Goal: Find specific page/section: Find specific page/section

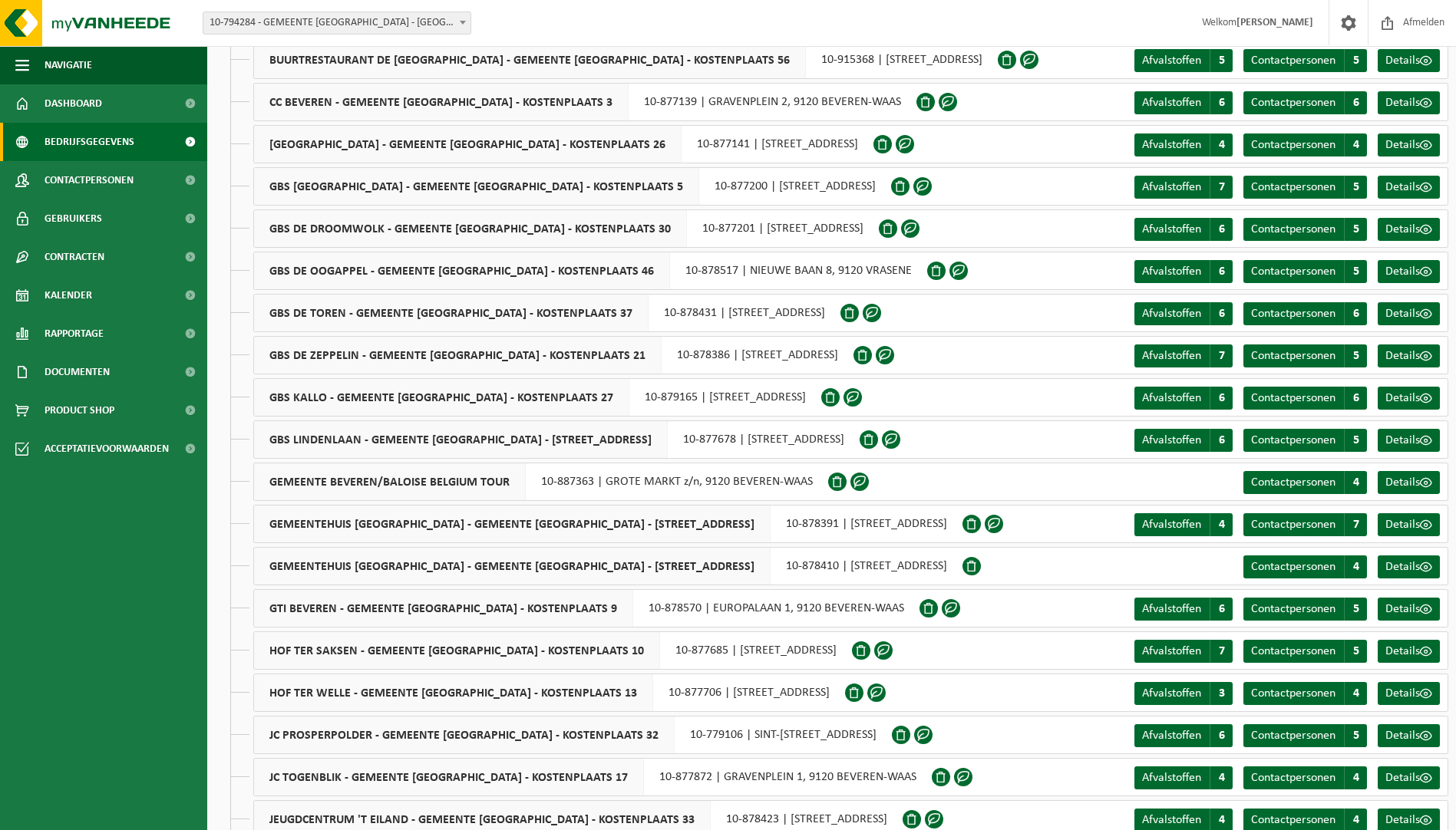
scroll to position [444, 0]
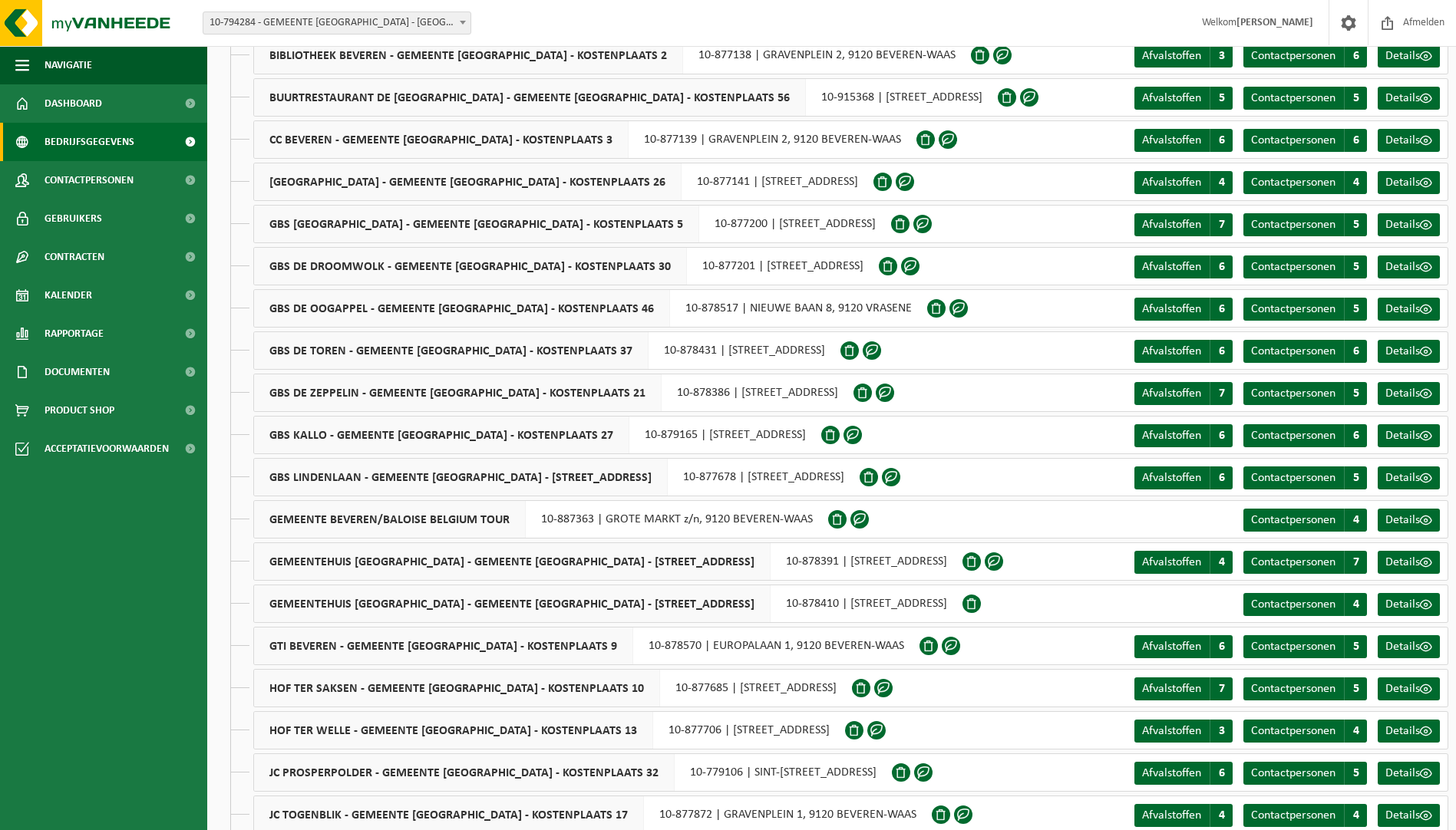
click at [334, 276] on span "GBS DE DROOMWOLK - GEMEENTE [GEOGRAPHIC_DATA] - KOSTENPLAATS 30" at bounding box center [470, 266] width 433 height 37
click at [336, 266] on span "GBS DE DROOMWOLK - GEMEENTE [GEOGRAPHIC_DATA] - KOSTENPLAATS 30" at bounding box center [470, 266] width 433 height 37
click at [1390, 264] on span "Details" at bounding box center [1402, 267] width 34 height 13
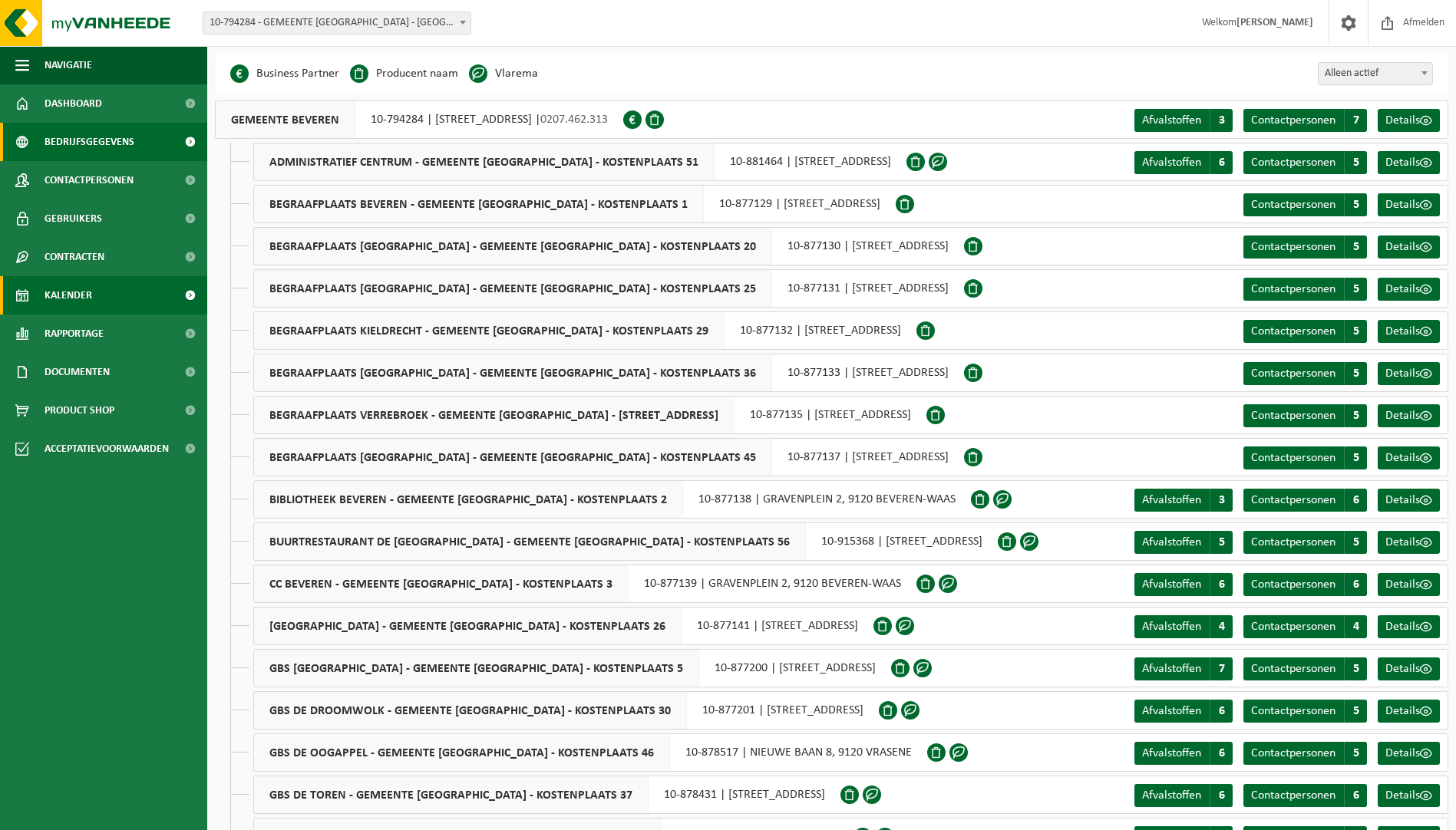
click at [77, 294] on span "Kalender" at bounding box center [68, 295] width 48 height 38
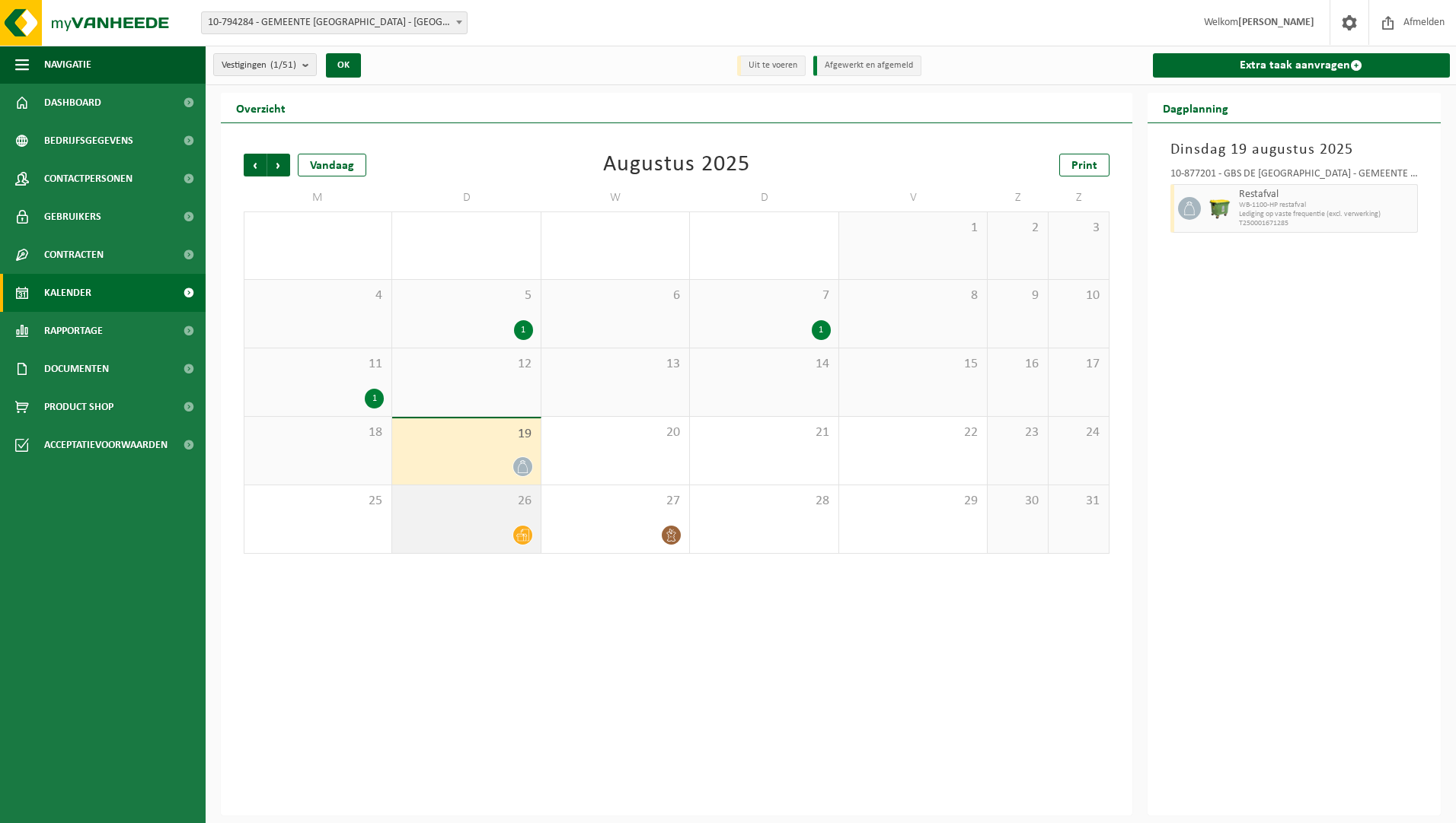
click at [522, 538] on icon at bounding box center [523, 535] width 13 height 13
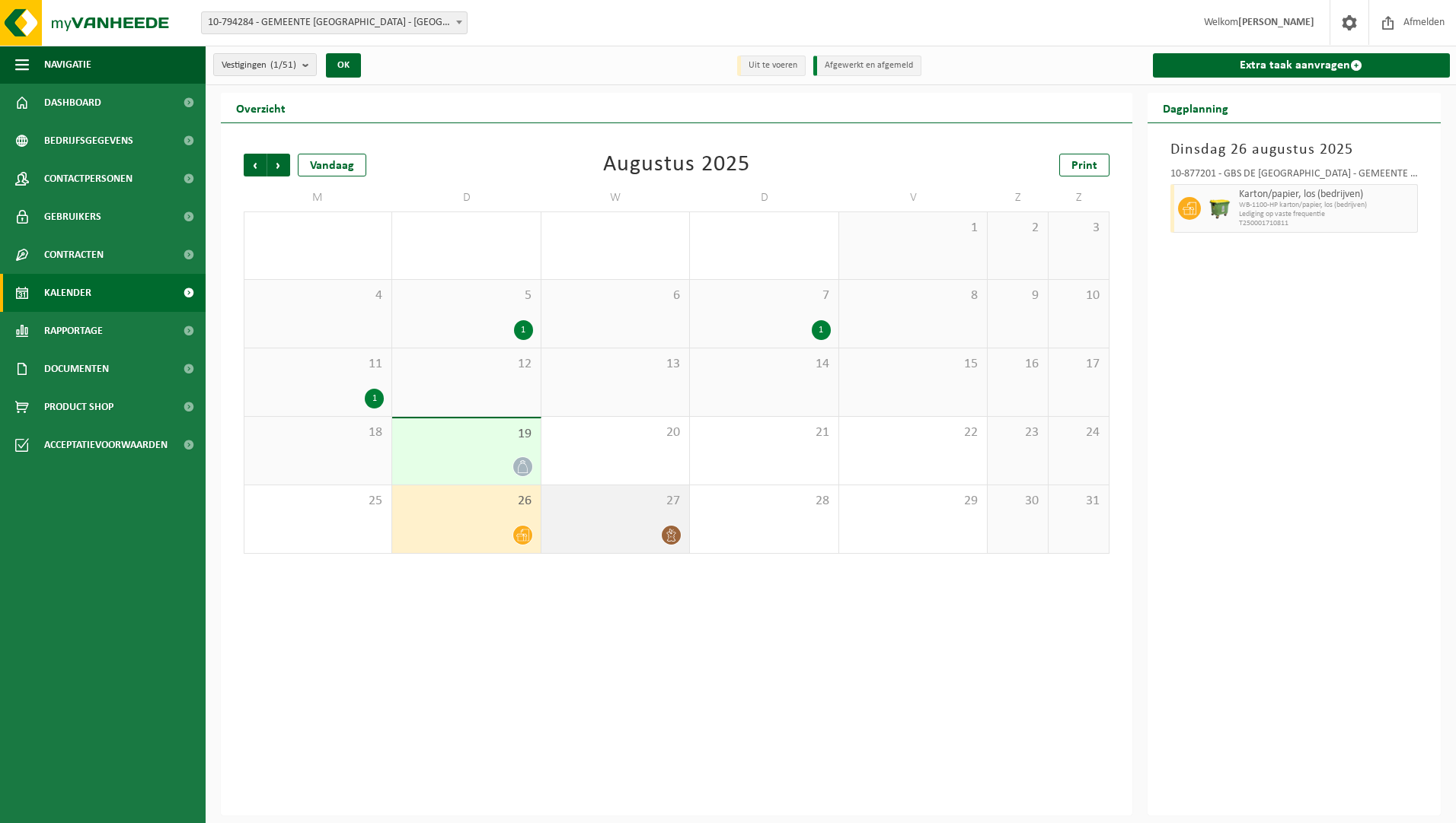
click at [593, 530] on div at bounding box center [615, 535] width 133 height 21
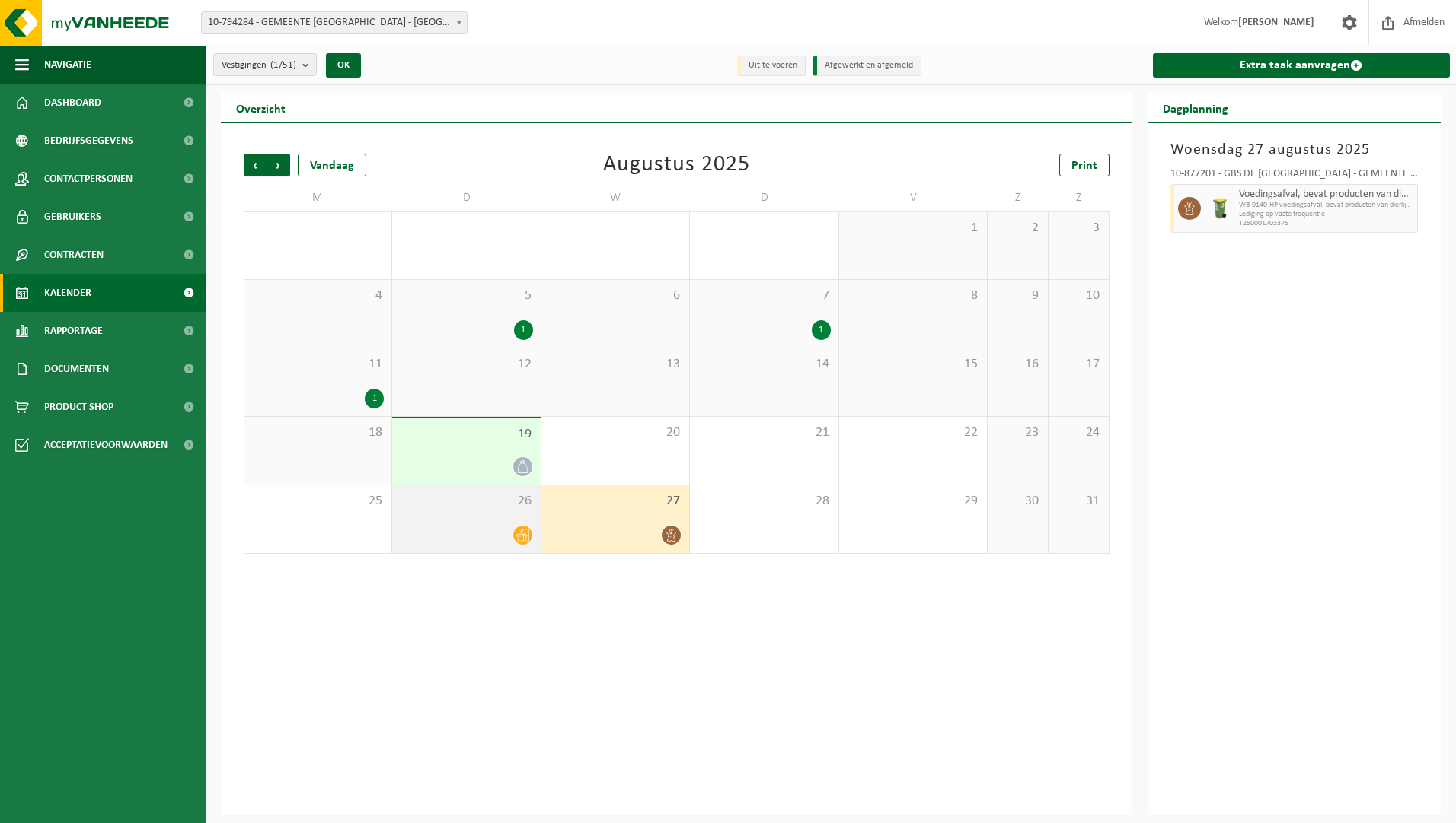
click at [516, 533] on icon at bounding box center [523, 535] width 13 height 13
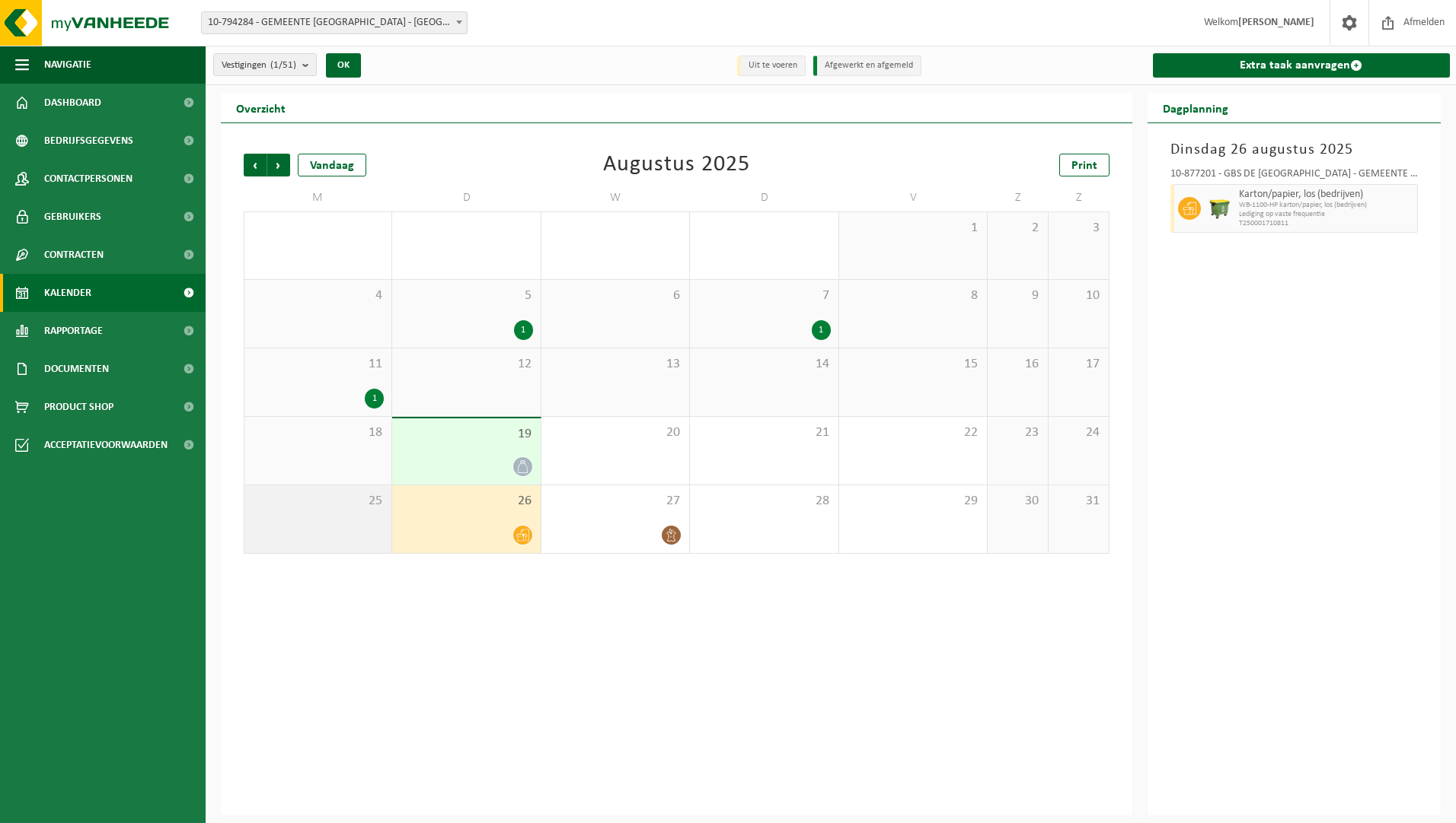
click at [370, 521] on div "25" at bounding box center [317, 519] width 147 height 68
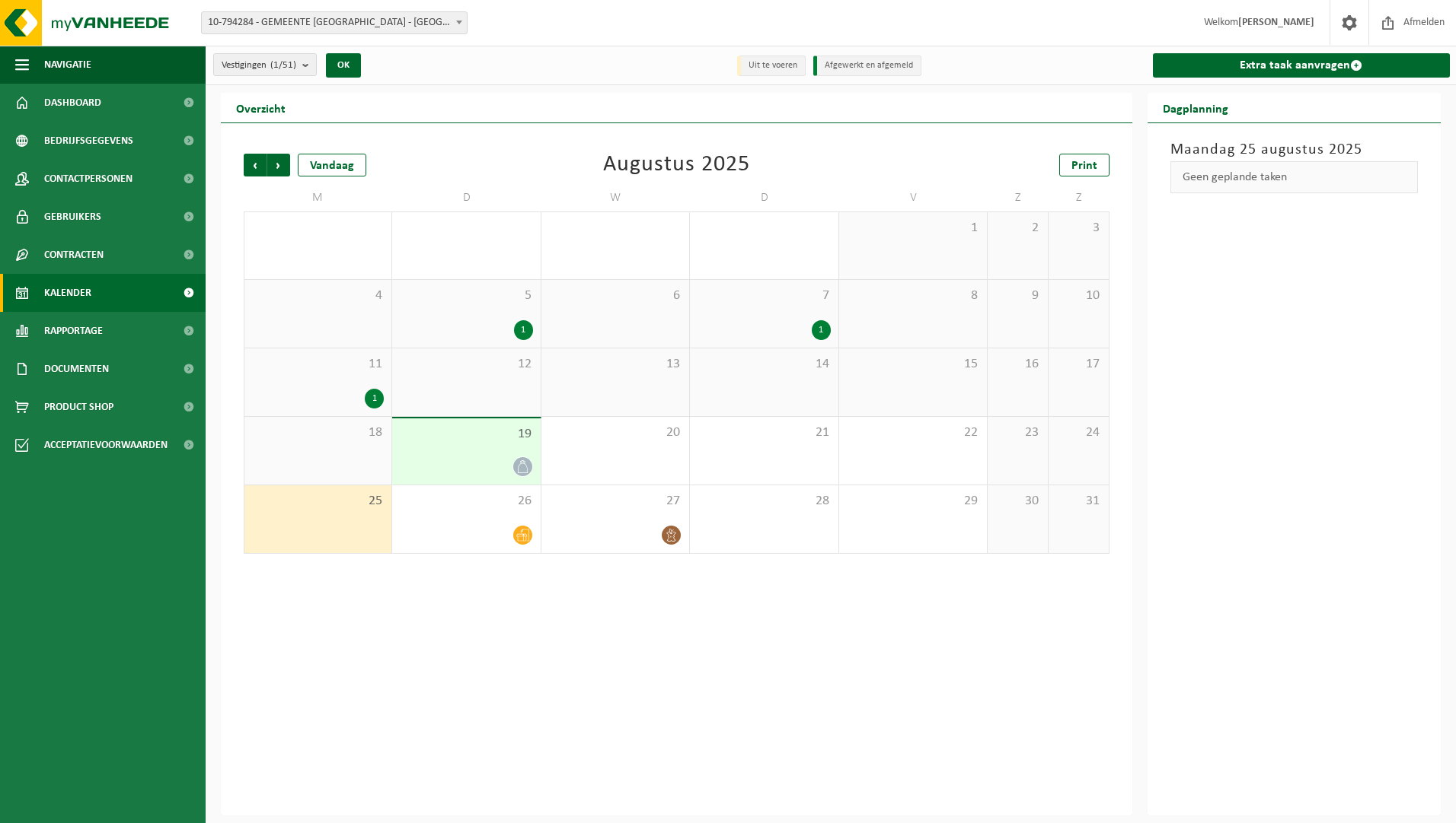
drag, startPoint x: 486, startPoint y: 440, endPoint x: 481, endPoint y: 516, distance: 76.2
click at [486, 441] on span "19" at bounding box center [467, 435] width 133 height 17
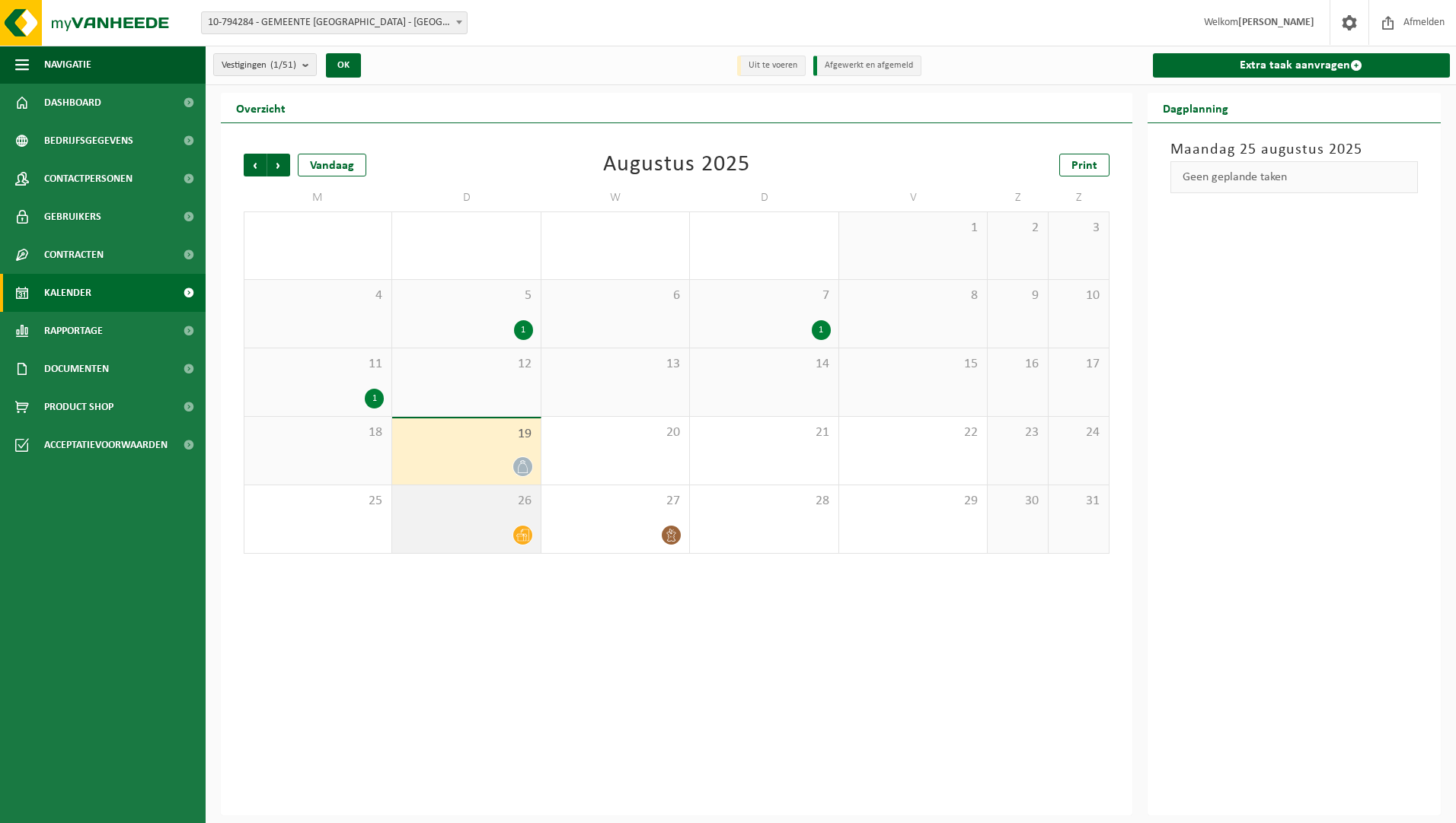
click at [479, 518] on div "26" at bounding box center [466, 519] width 148 height 68
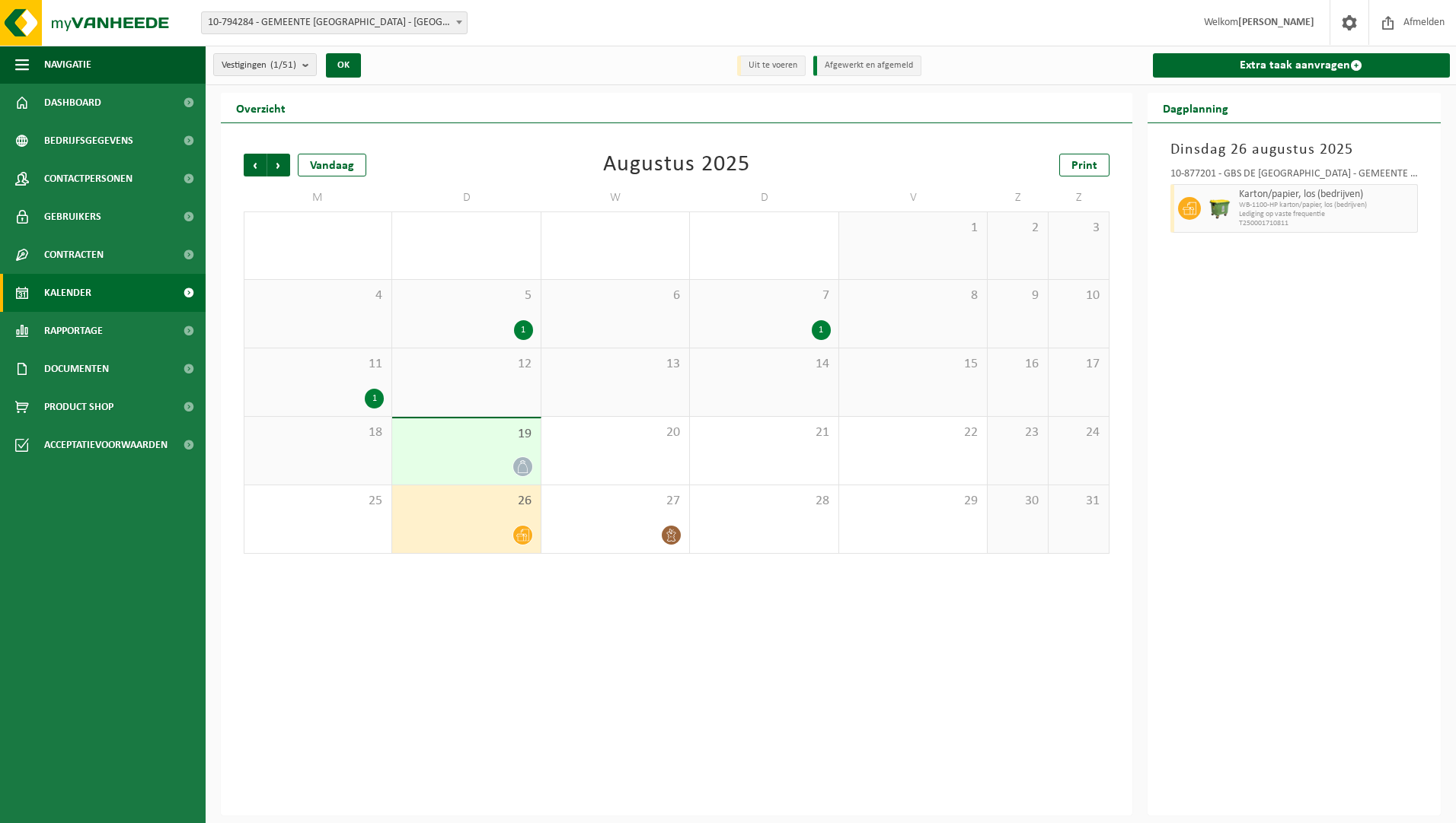
click at [493, 464] on div at bounding box center [467, 466] width 133 height 21
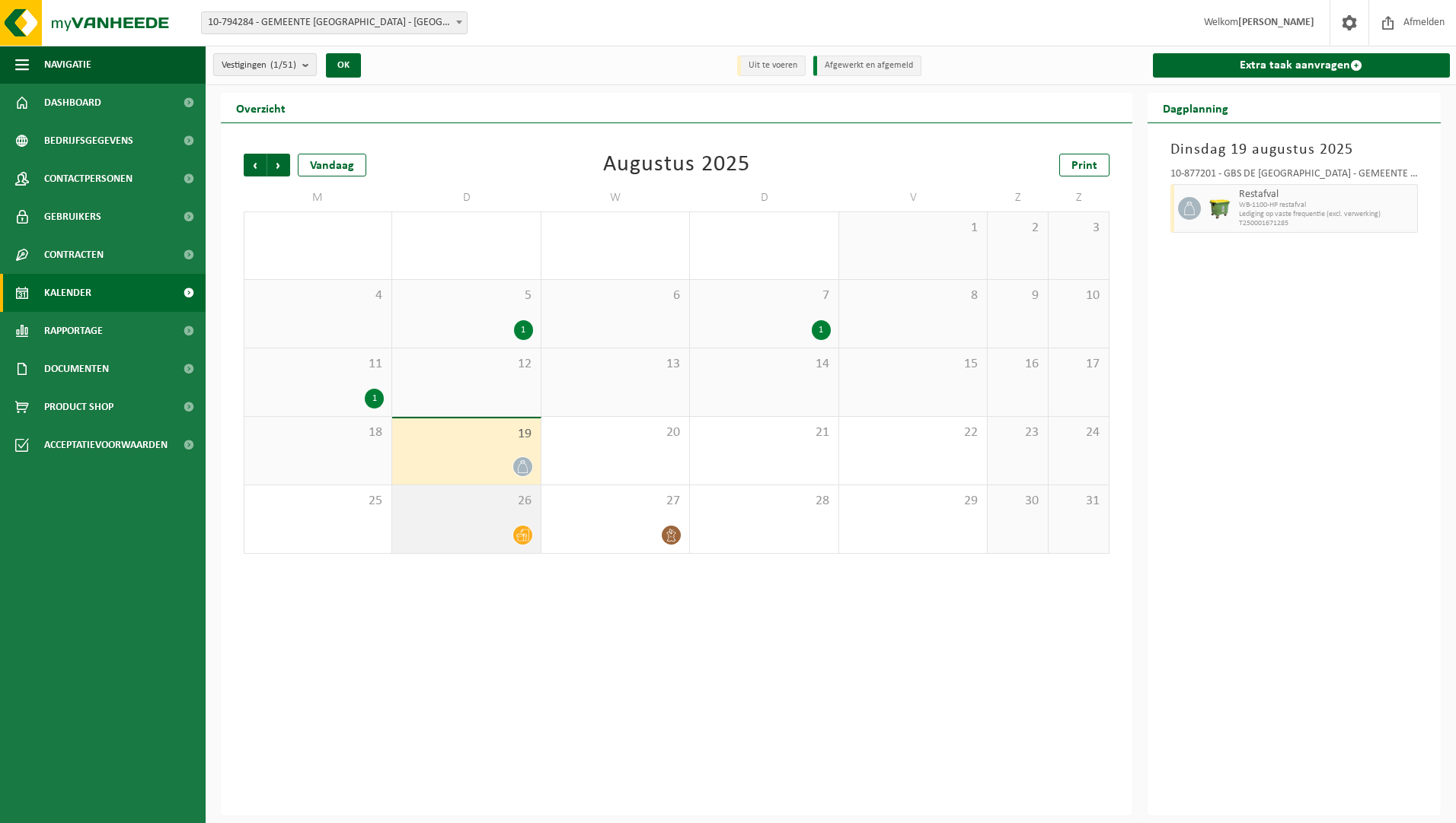
click at [482, 510] on div "26" at bounding box center [466, 519] width 148 height 68
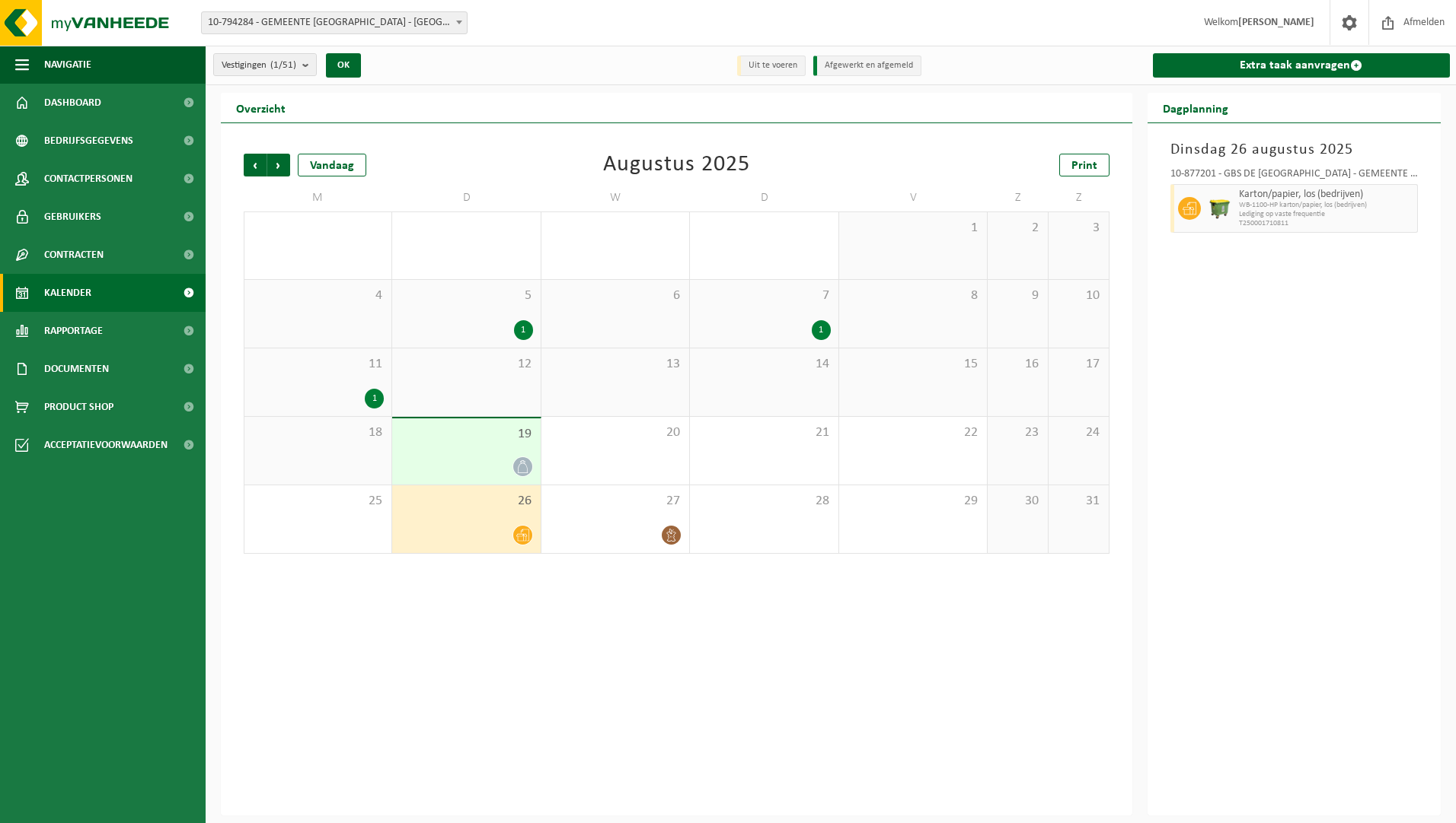
click at [503, 433] on span "19" at bounding box center [467, 435] width 133 height 17
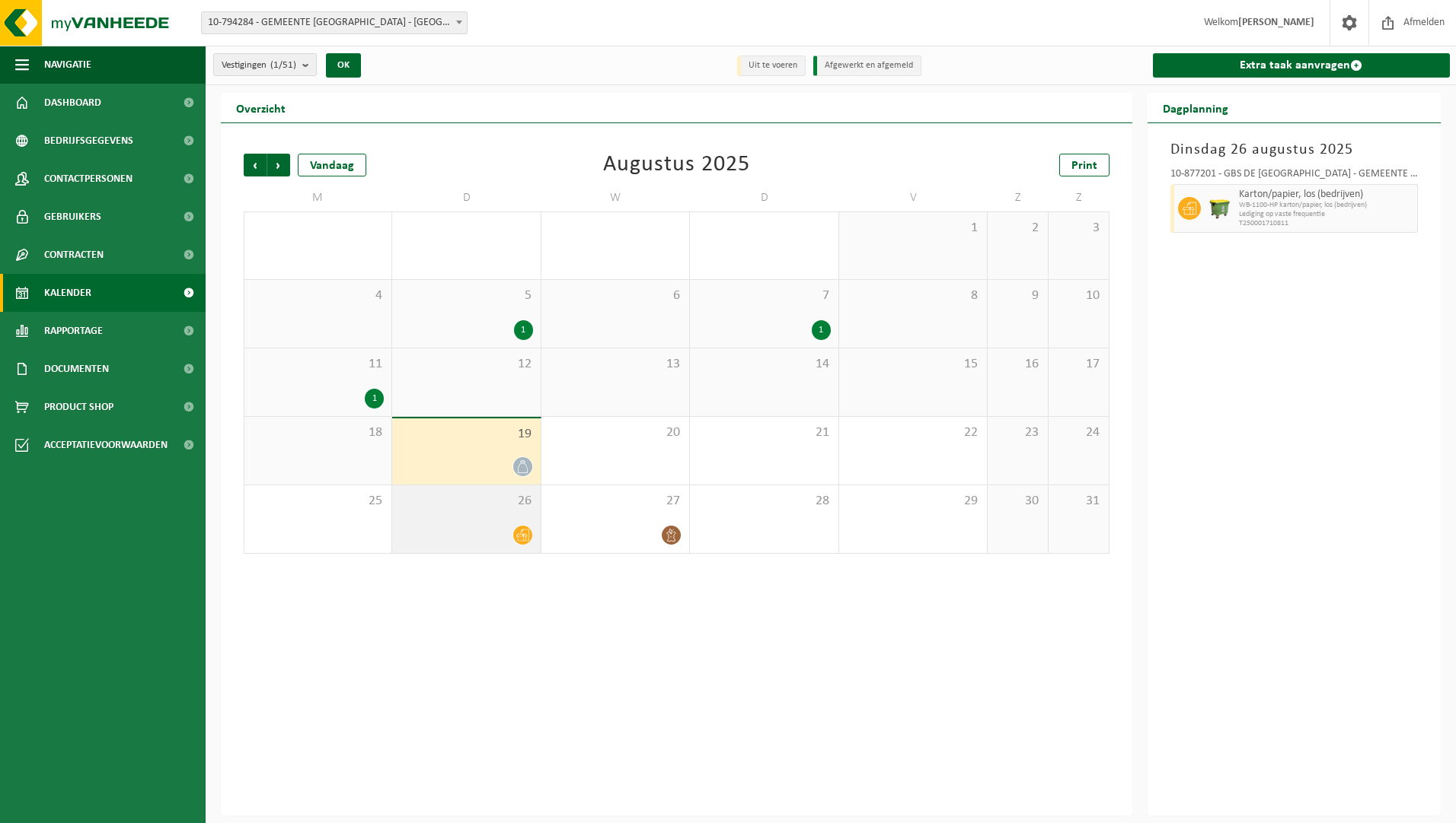
click at [481, 495] on span "26" at bounding box center [467, 501] width 133 height 17
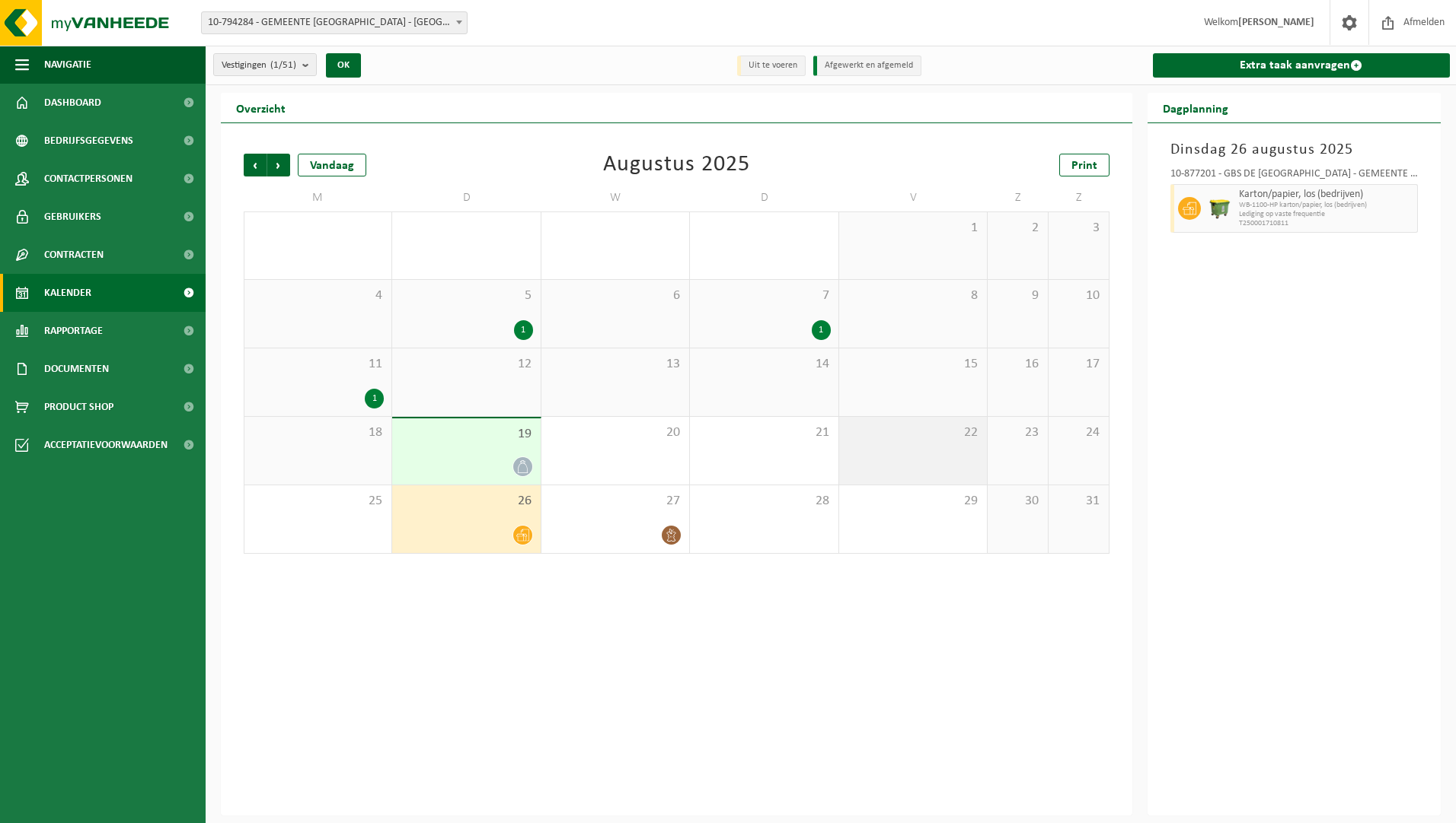
click at [887, 446] on div "22" at bounding box center [913, 451] width 148 height 68
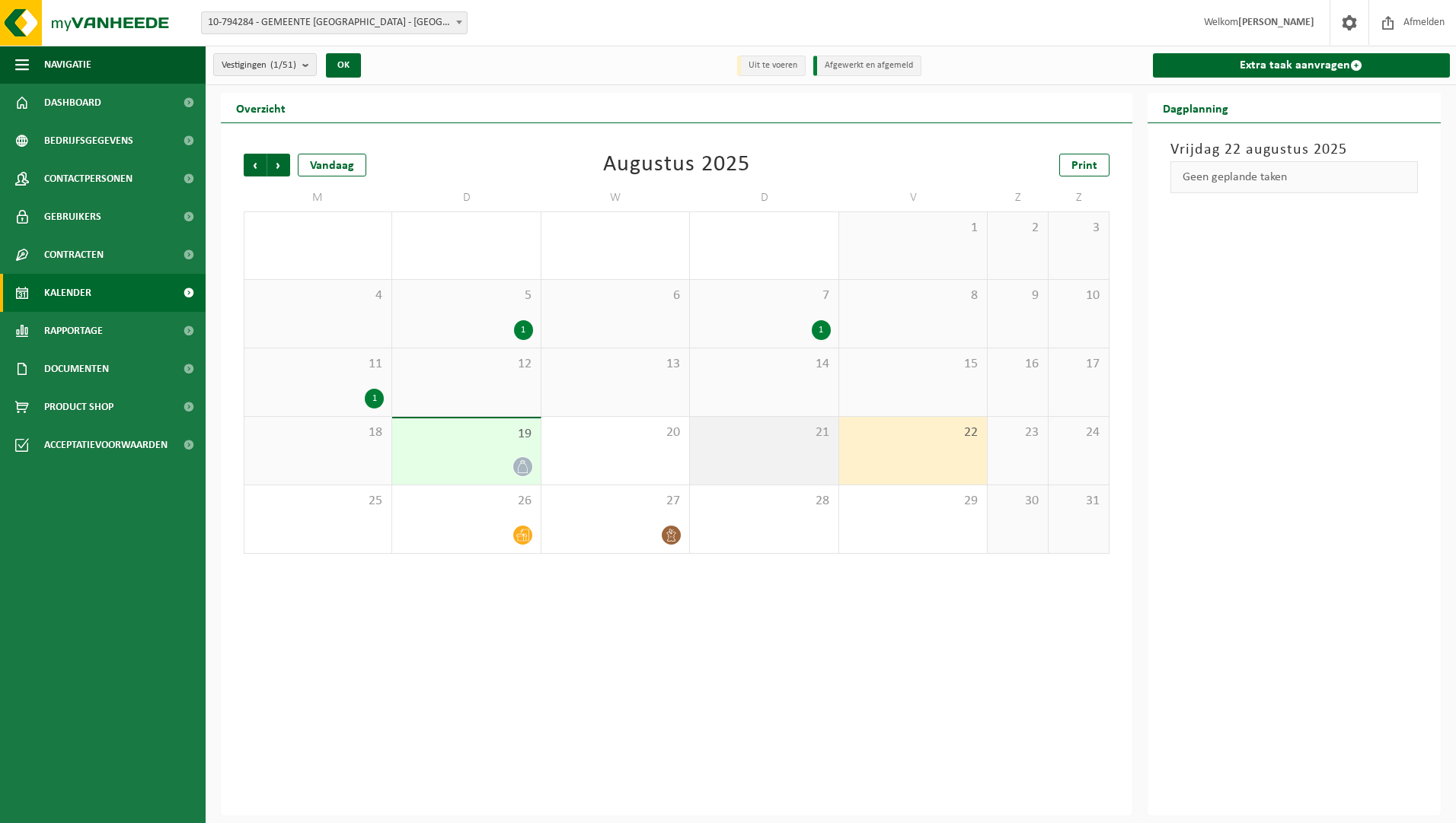
click at [759, 454] on div "21" at bounding box center [764, 451] width 148 height 68
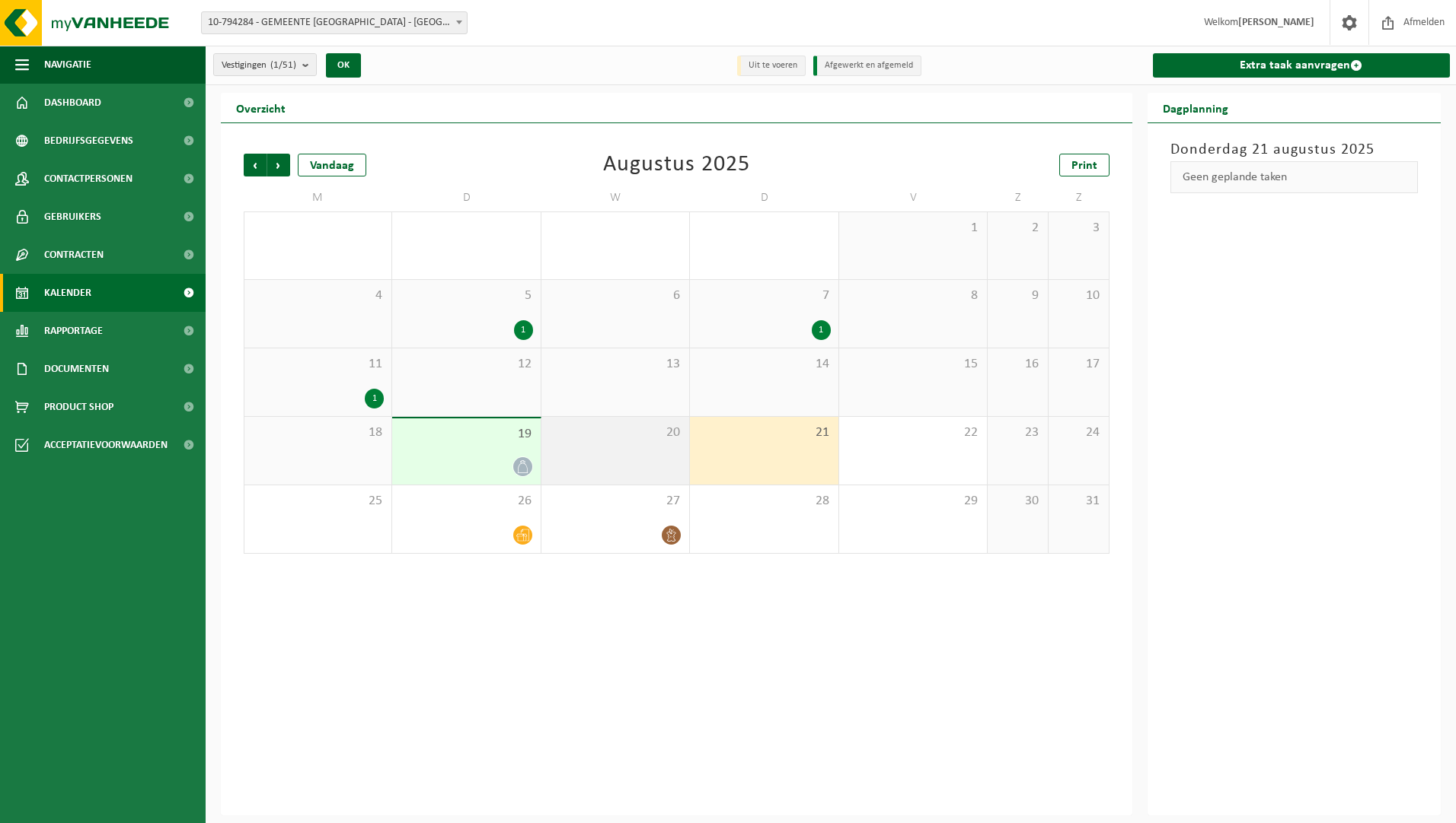
click at [640, 459] on div "20" at bounding box center [615, 451] width 148 height 68
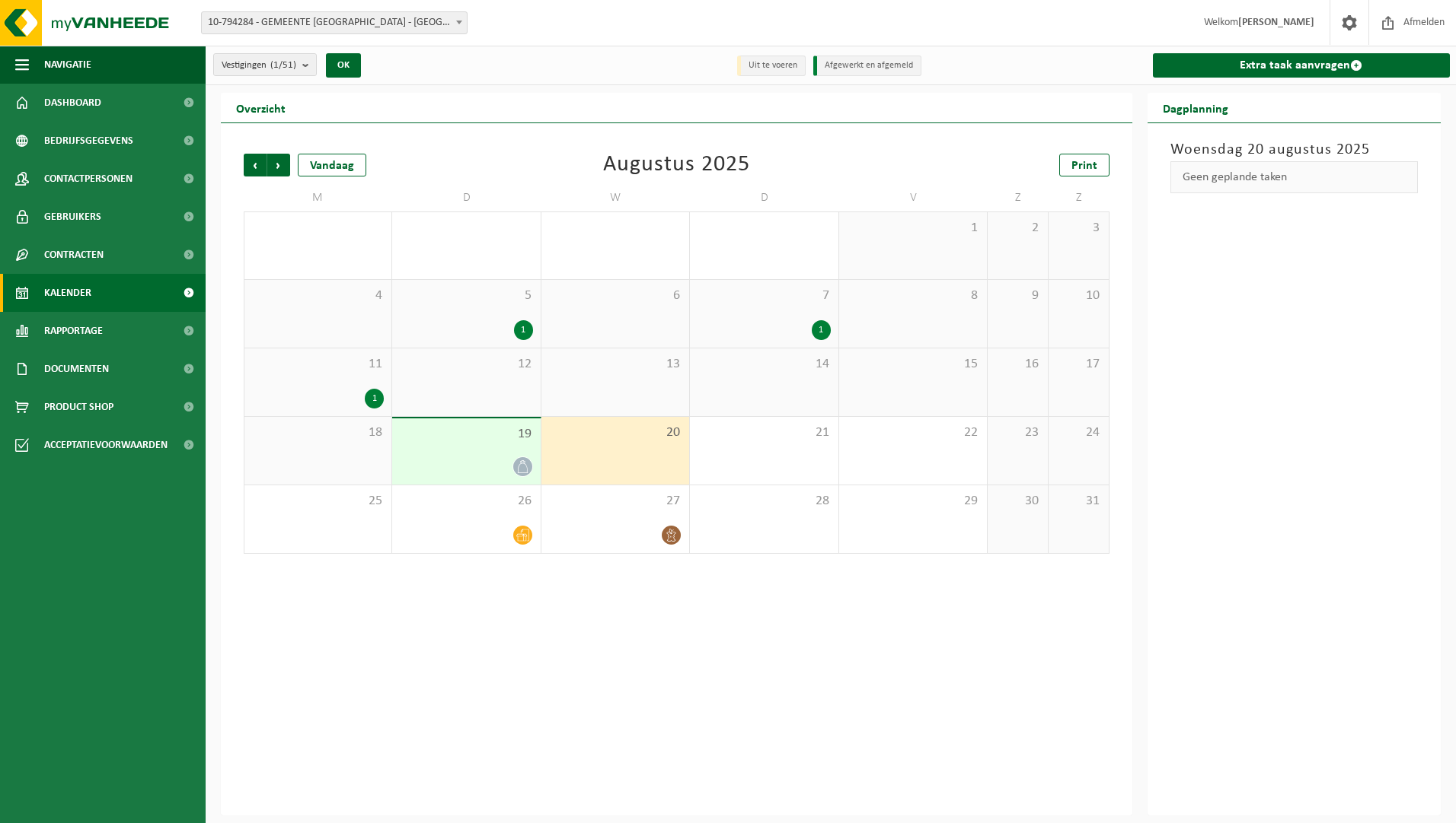
click at [496, 457] on div at bounding box center [467, 466] width 133 height 21
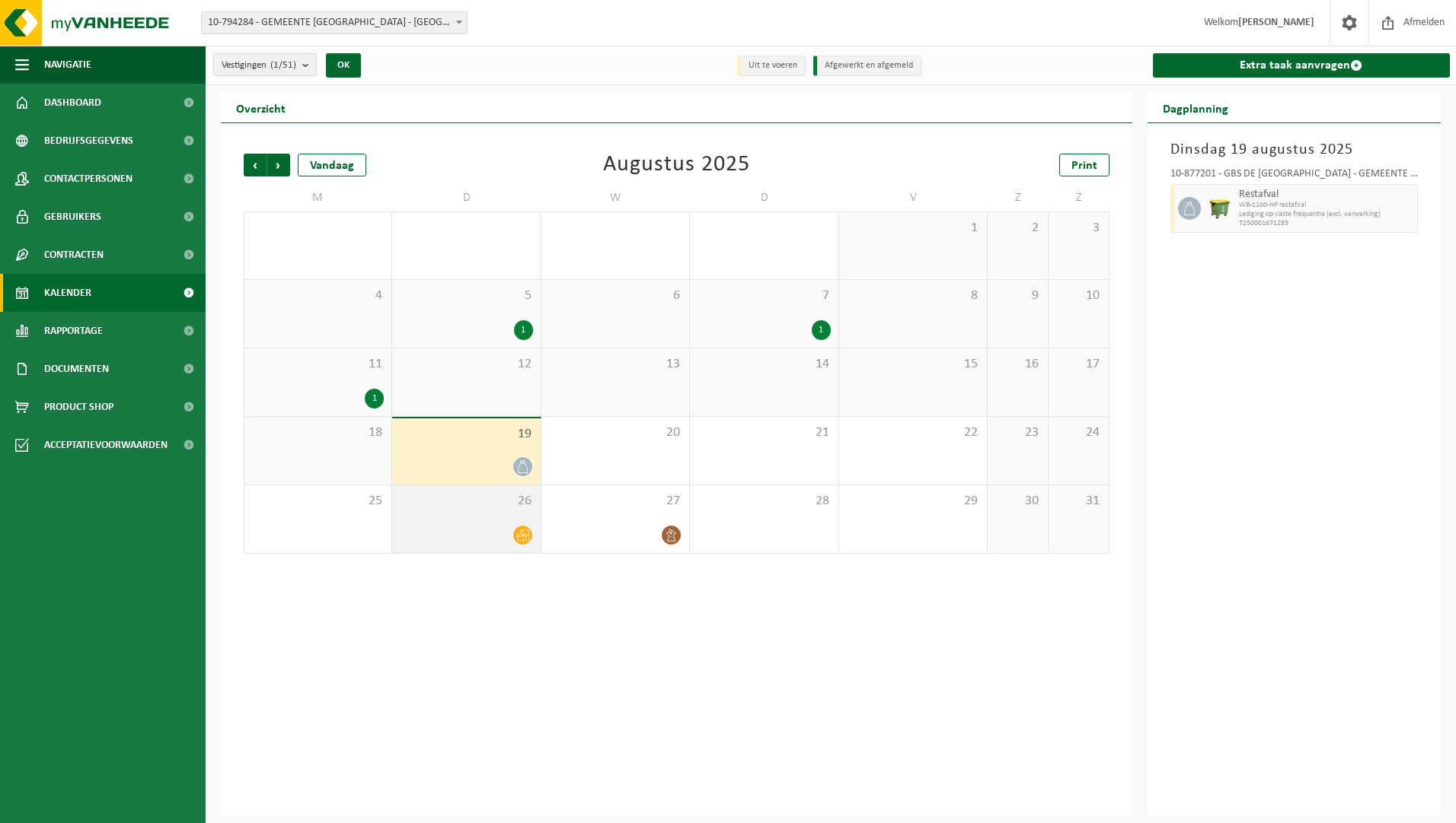
click at [472, 526] on div at bounding box center [467, 535] width 133 height 21
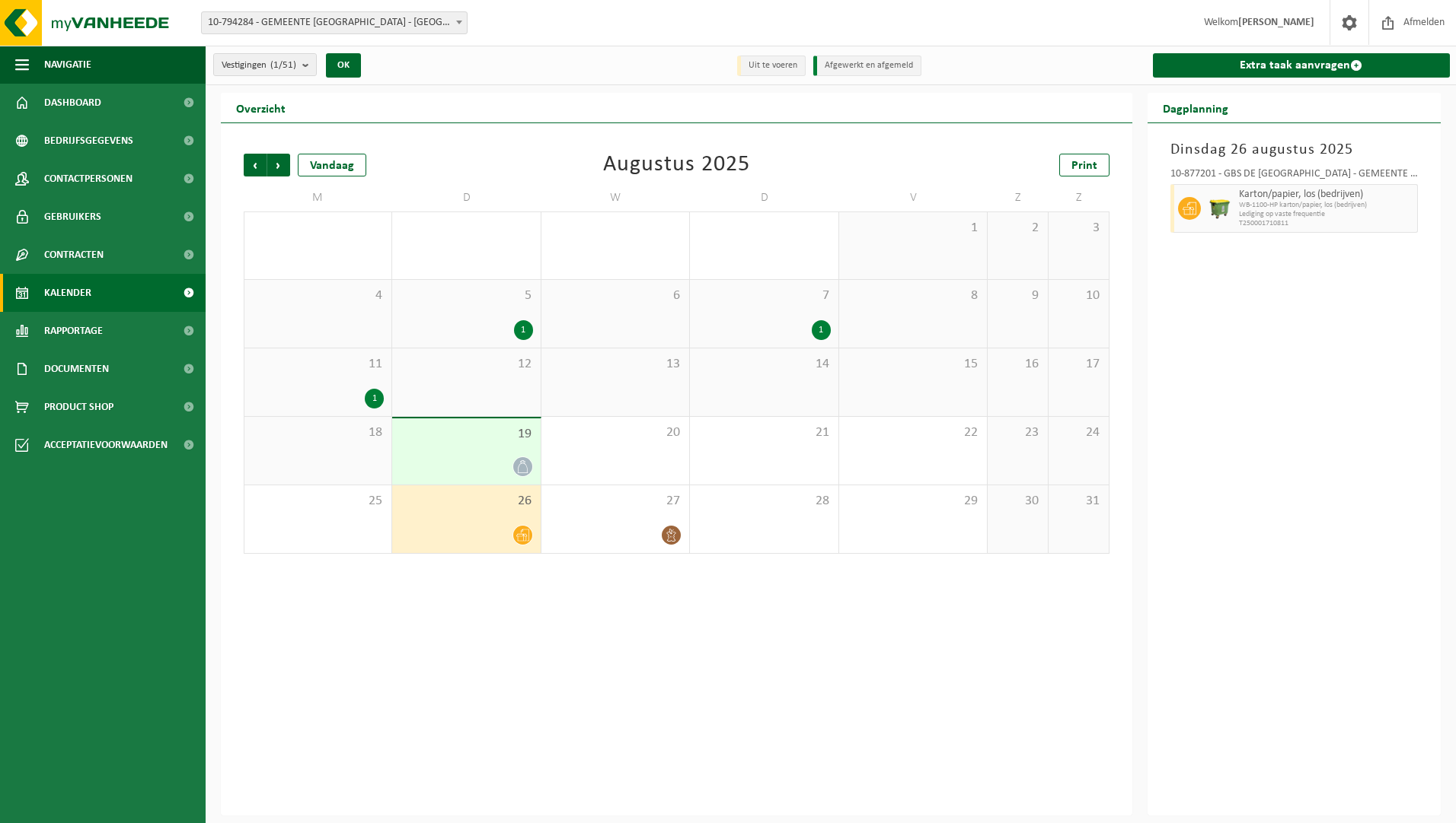
click at [455, 470] on div at bounding box center [467, 466] width 133 height 21
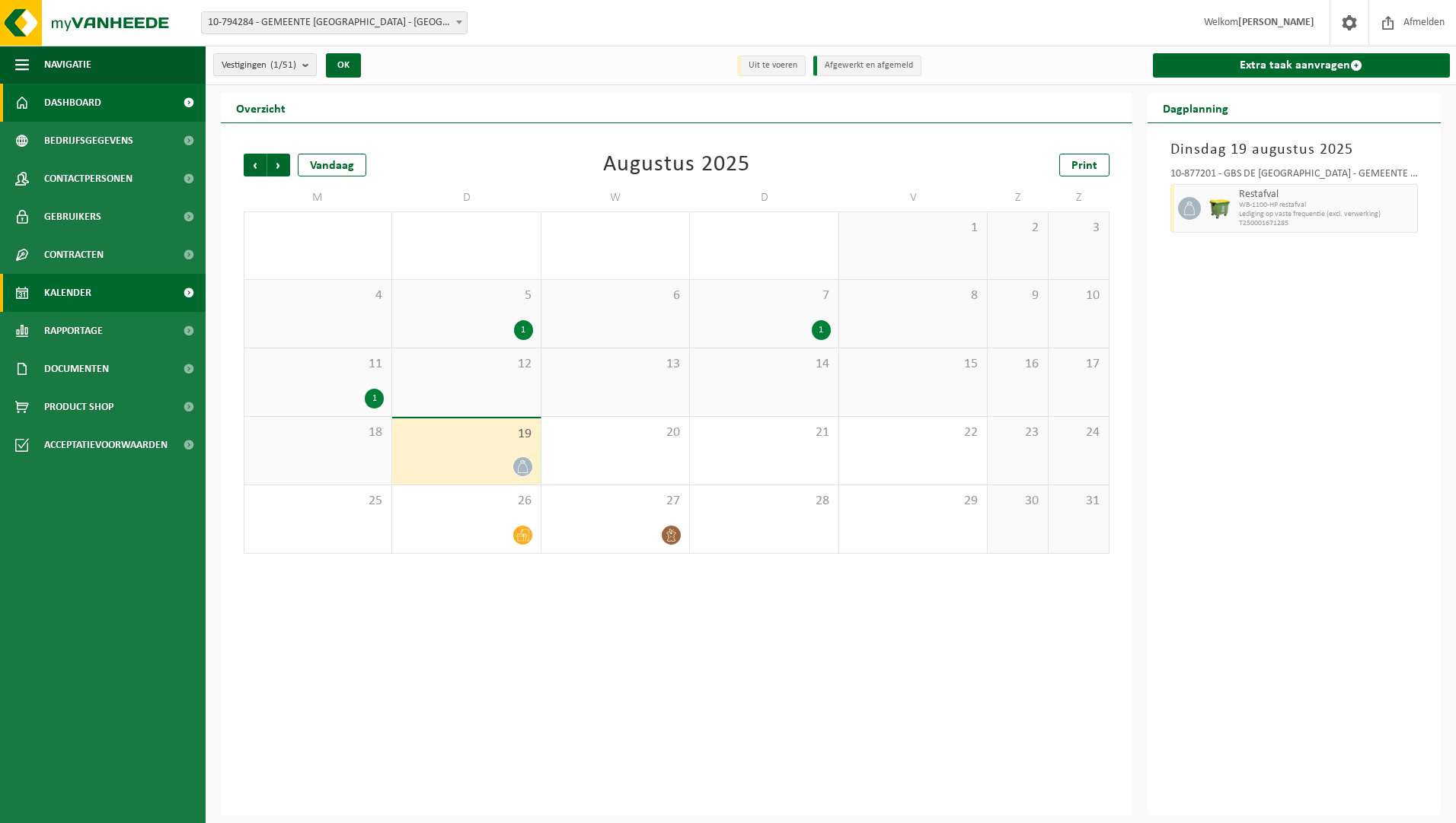
click at [113, 105] on link "Dashboard" at bounding box center [103, 103] width 206 height 38
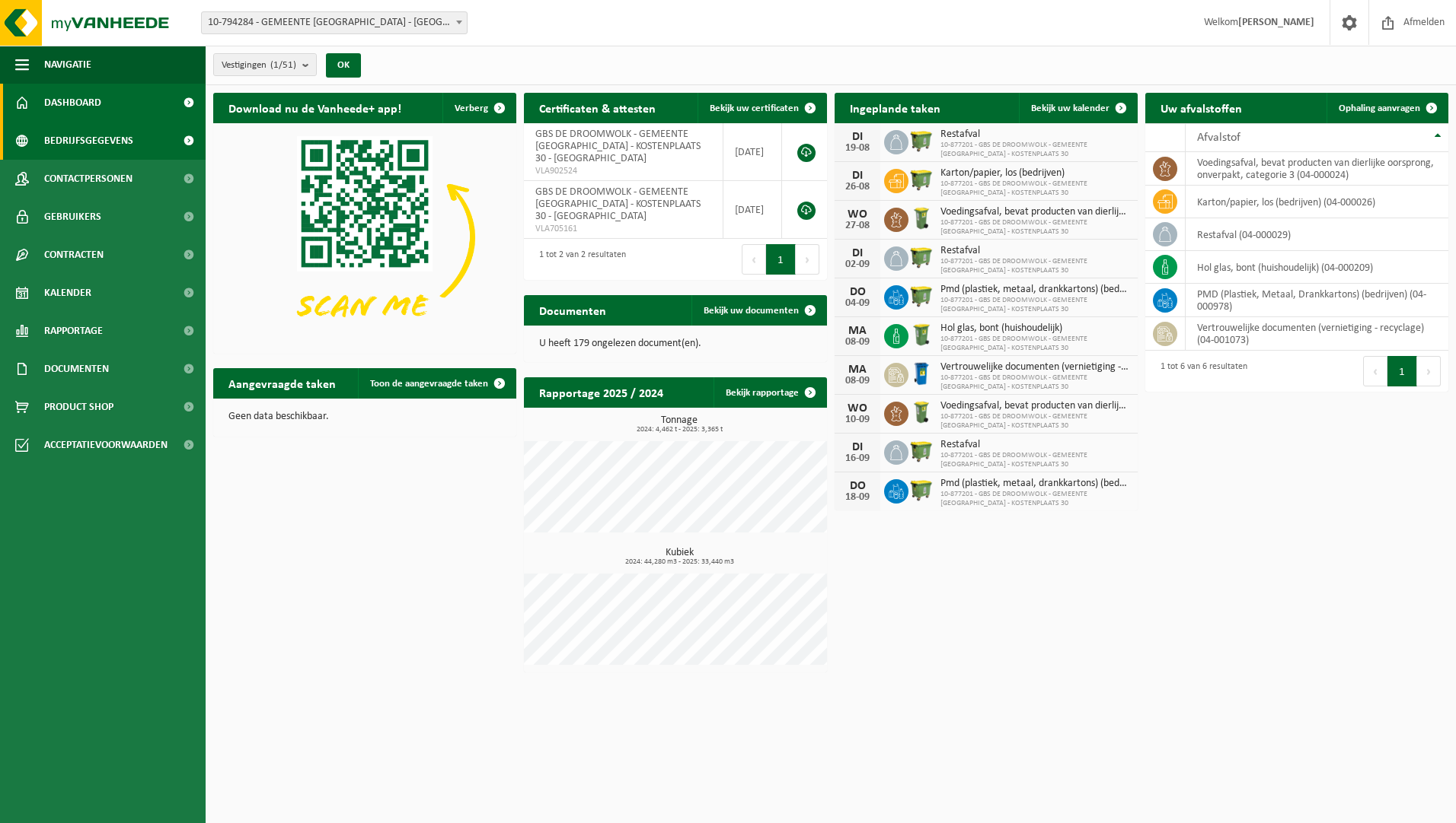
click at [136, 133] on link "Bedrijfsgegevens" at bounding box center [103, 141] width 206 height 38
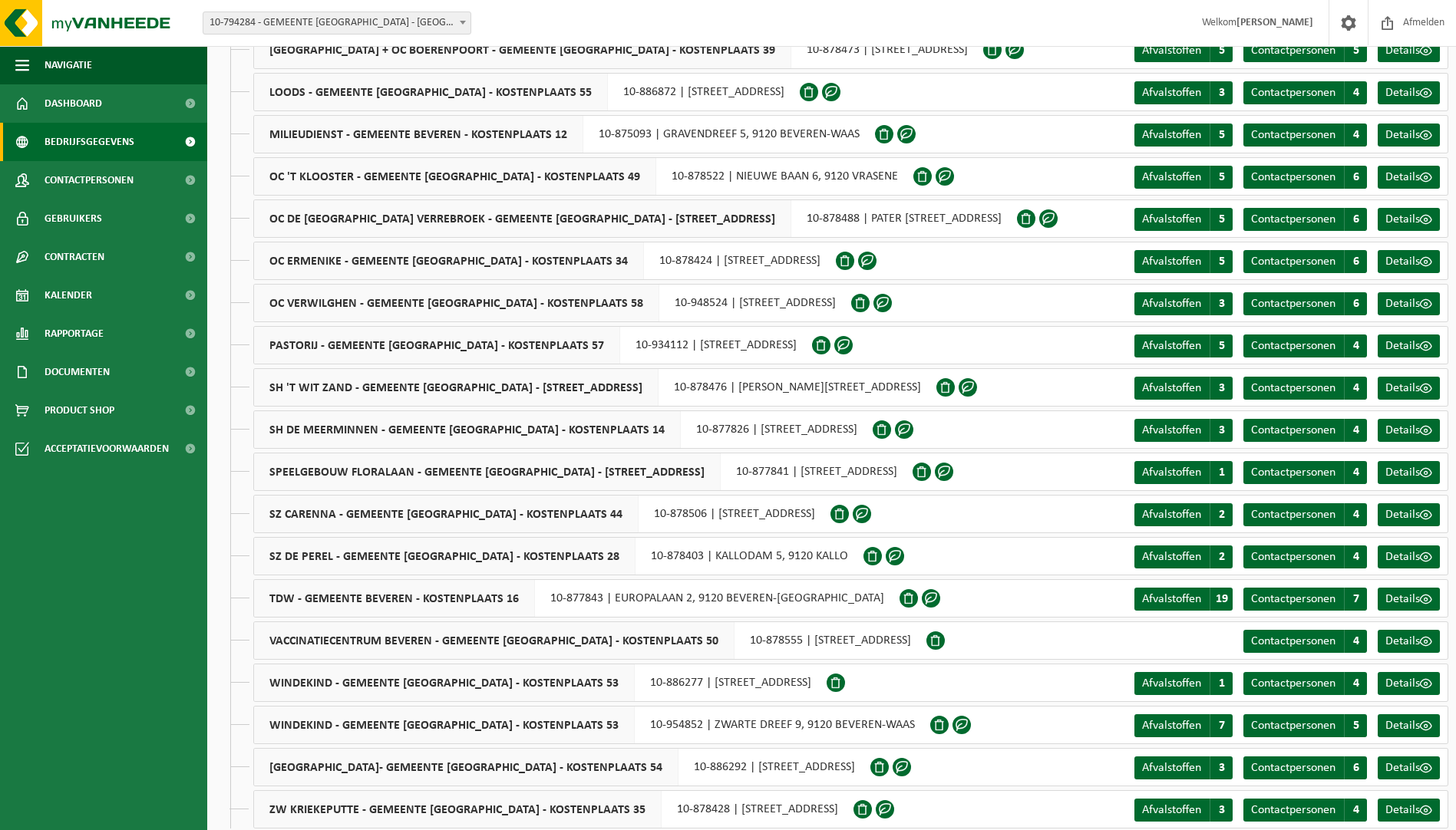
scroll to position [1442, 0]
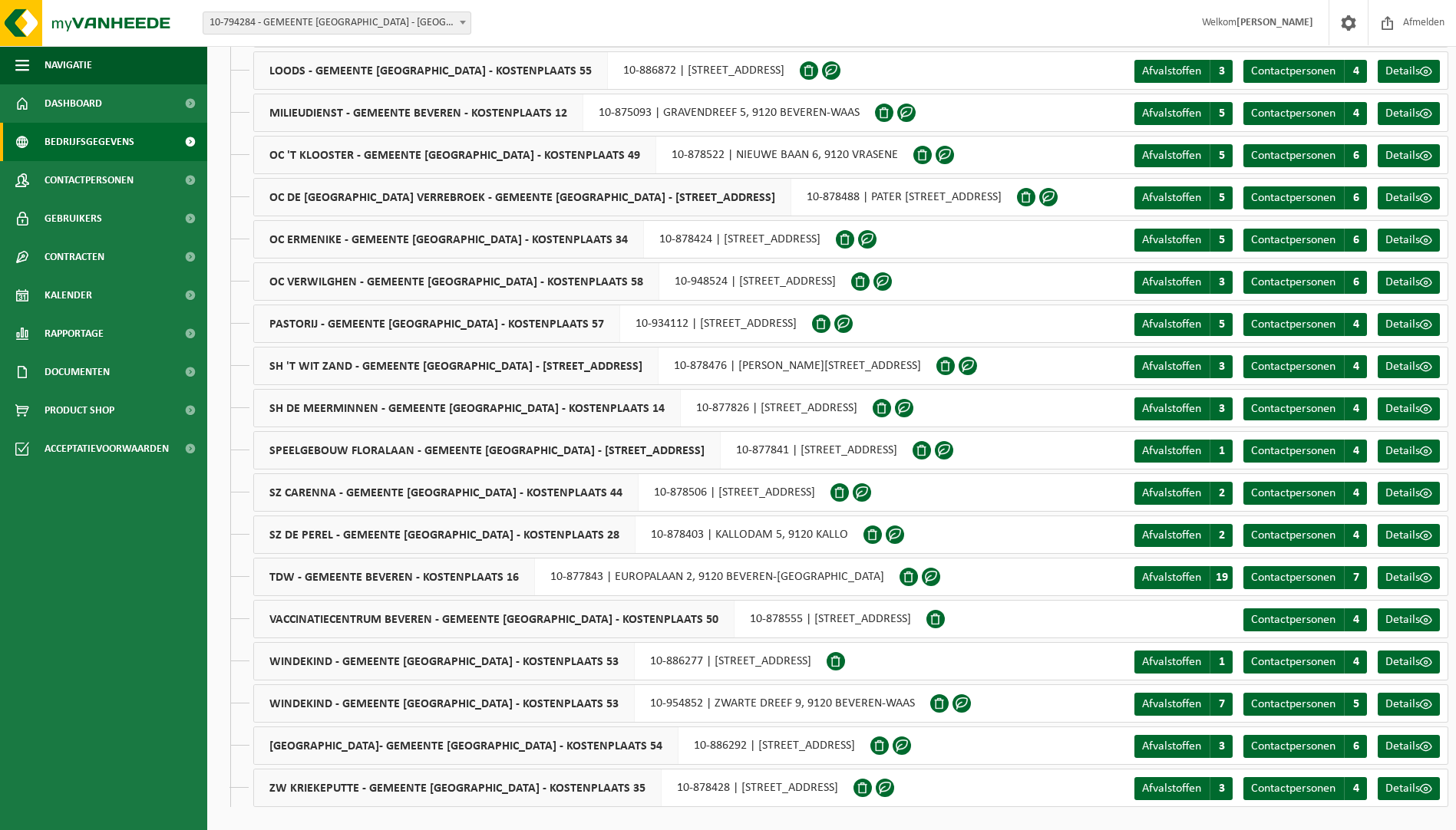
click at [351, 788] on span "ZW KRIEKEPUTTE - GEMEENTE [GEOGRAPHIC_DATA] - KOSTENPLAATS 35" at bounding box center [458, 788] width 408 height 37
click at [1172, 791] on span "Afvalstoffen" at bounding box center [1171, 789] width 59 height 13
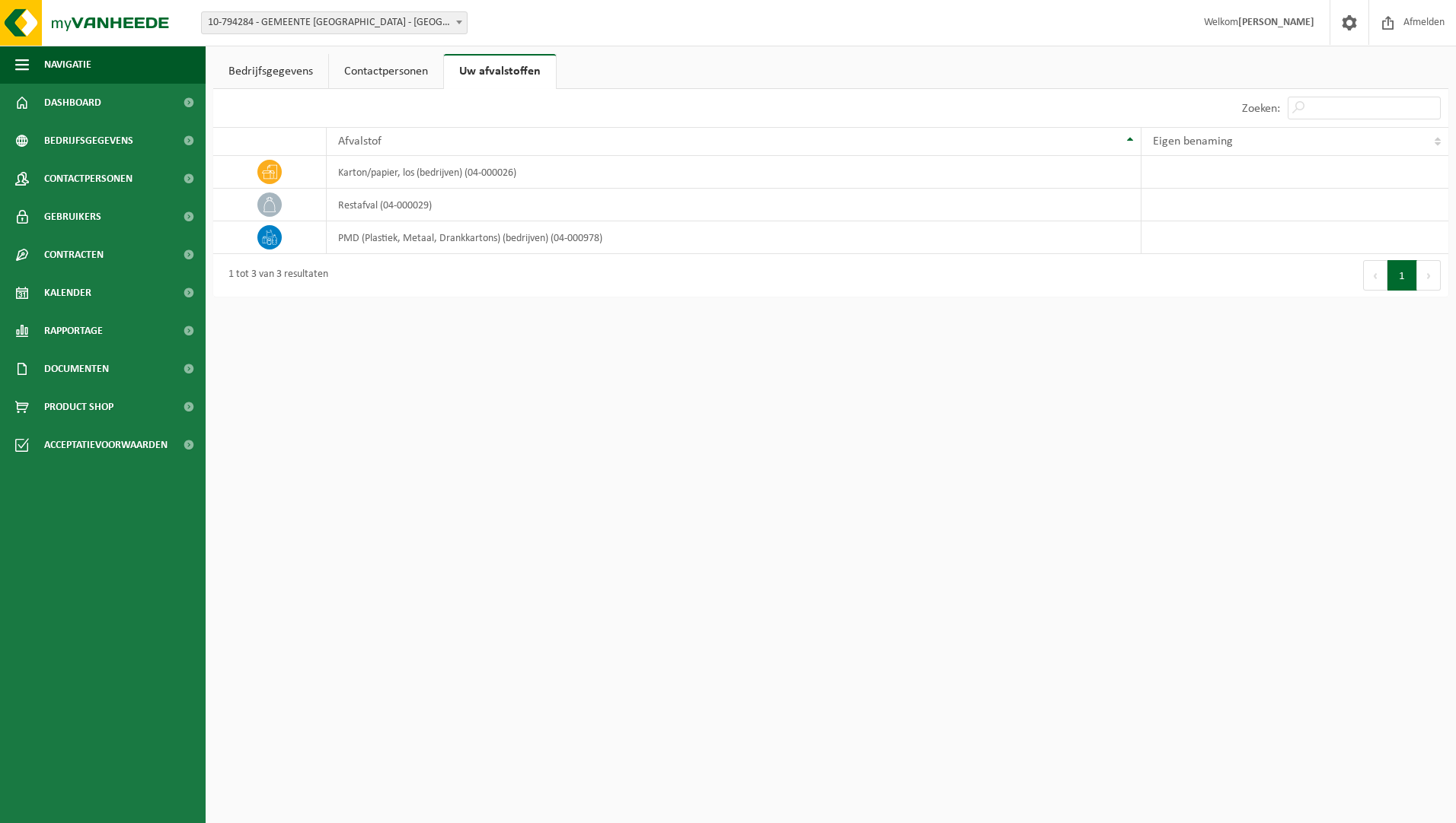
click at [325, 424] on html "Vestiging: 10-794284 - GEMEENTE [GEOGRAPHIC_DATA] - [GEOGRAPHIC_DATA]-[GEOGRAPH…" at bounding box center [728, 412] width 1456 height 823
click at [387, 73] on link "Contactpersonen" at bounding box center [386, 71] width 115 height 35
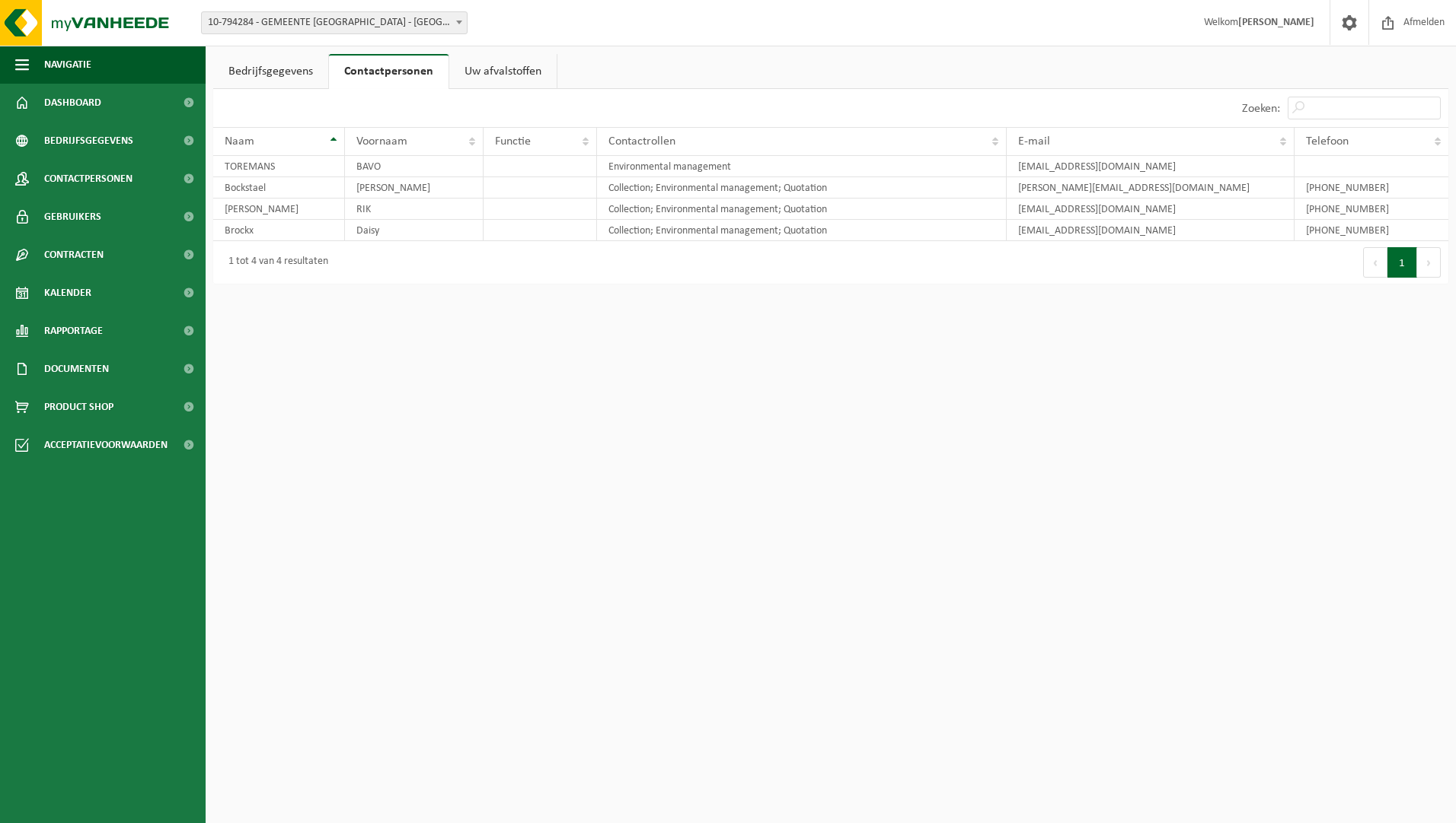
click at [247, 69] on link "Bedrijfsgegevens" at bounding box center [271, 71] width 115 height 35
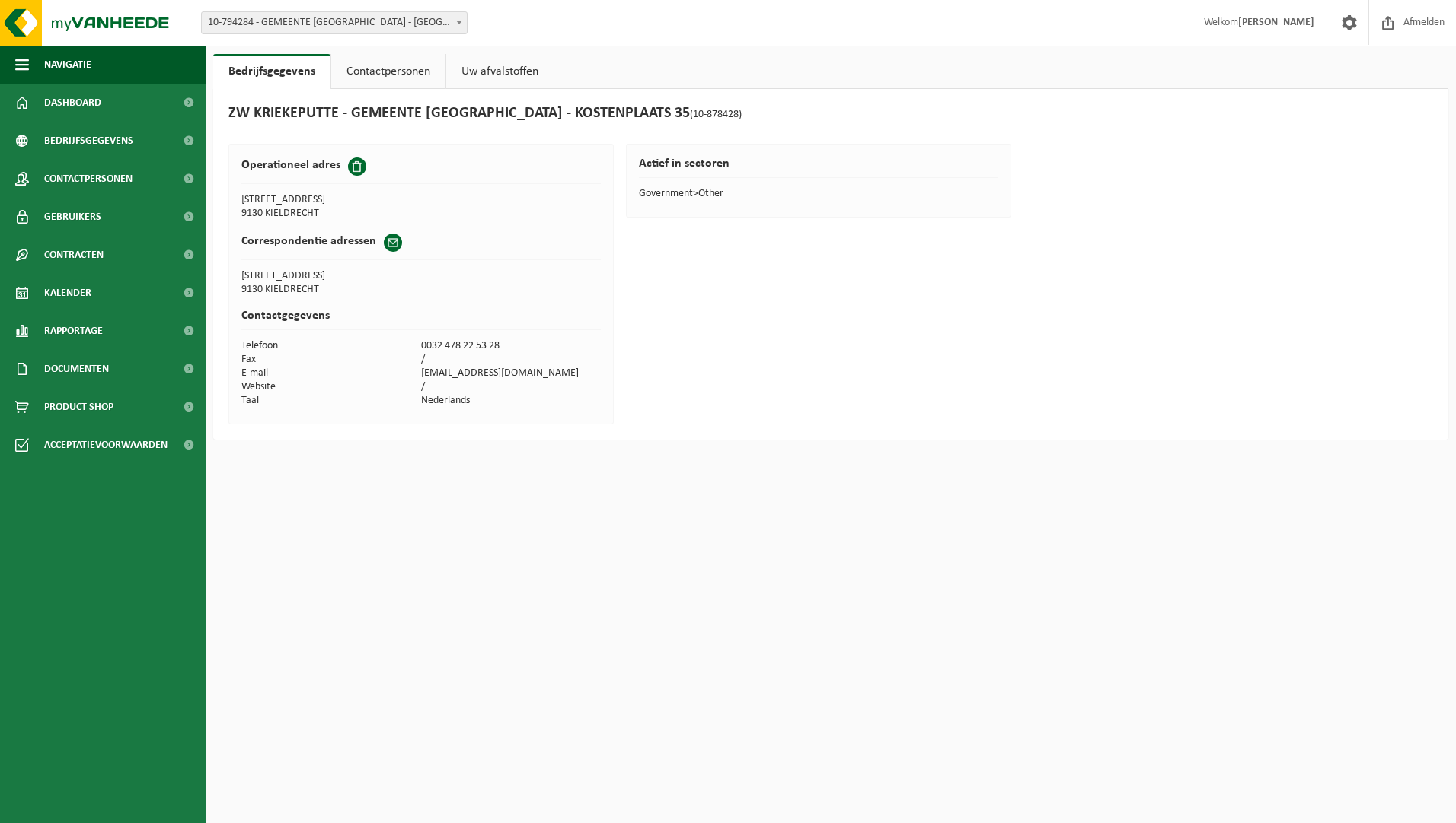
click at [302, 207] on td "9130 KIELDRECHT" at bounding box center [331, 213] width 179 height 14
click at [299, 280] on td "TUINWIJKSTRAAT 58" at bounding box center [422, 276] width 360 height 14
click at [115, 143] on span "Bedrijfsgegevens" at bounding box center [88, 141] width 89 height 38
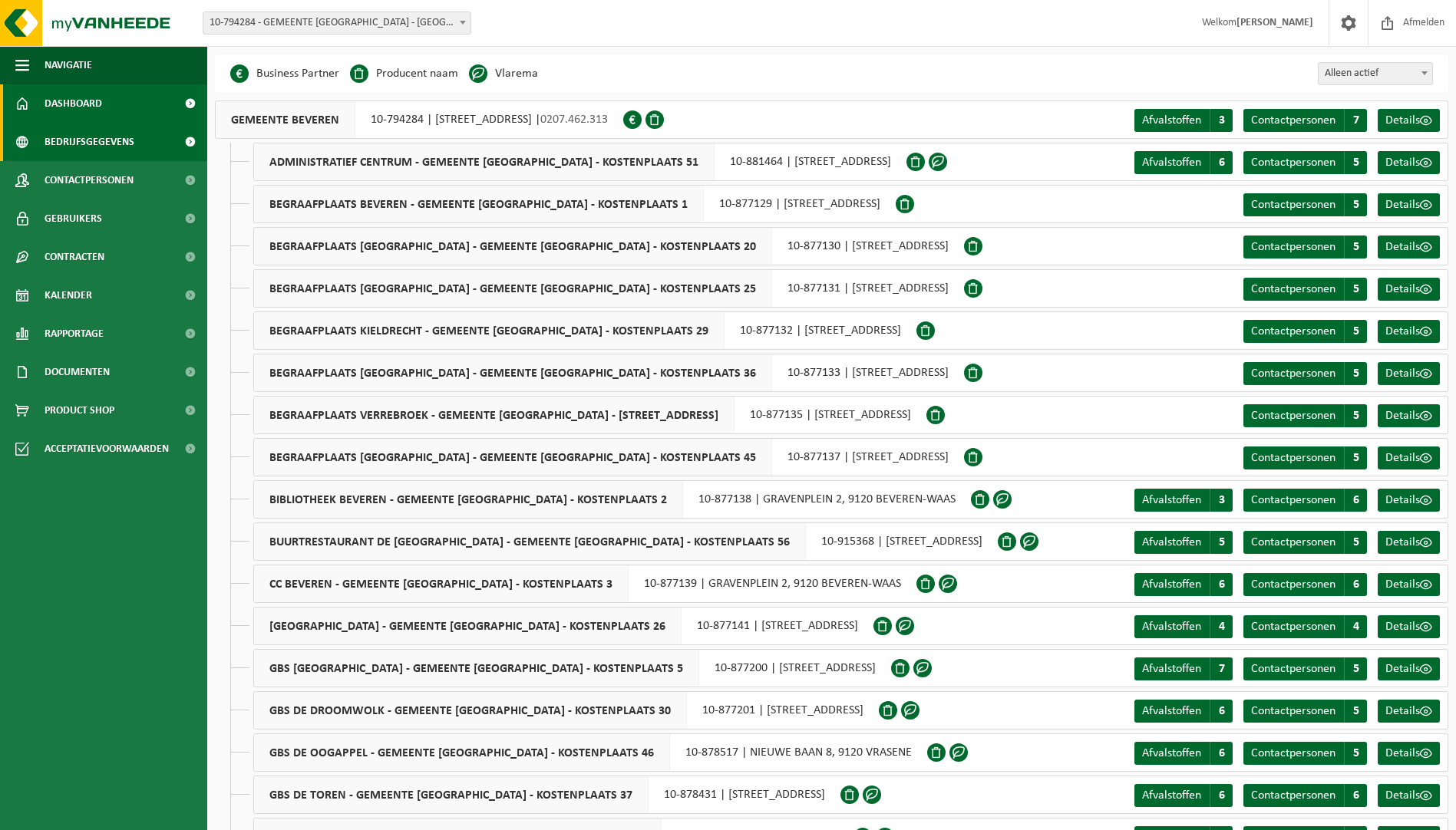
click at [97, 111] on span "Dashboard" at bounding box center [73, 104] width 58 height 38
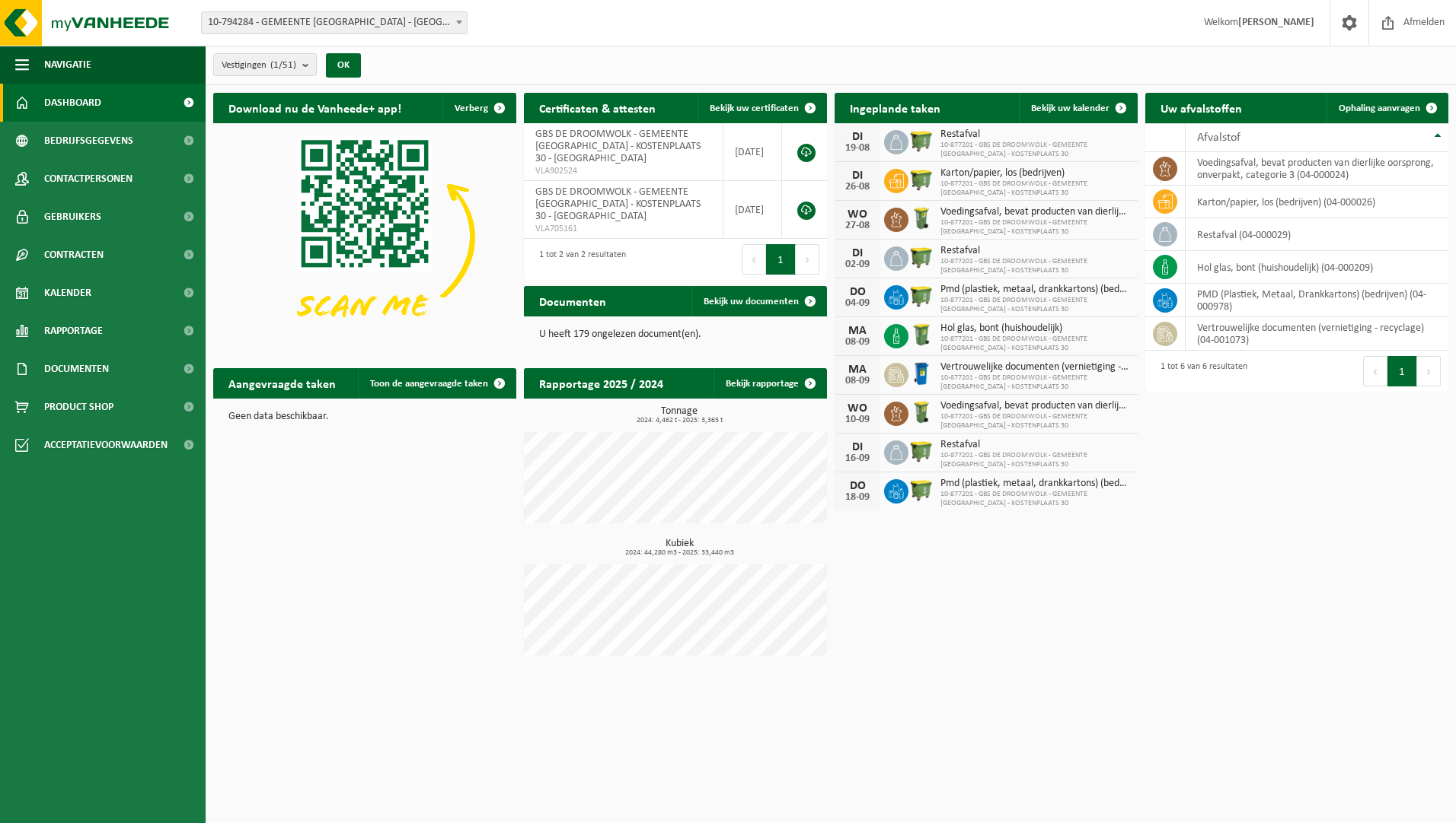
click at [635, 41] on div "Vestiging: 10-794284 - GEMEENTE [GEOGRAPHIC_DATA] - [GEOGRAPHIC_DATA]-[GEOGRAPH…" at bounding box center [728, 23] width 1456 height 46
